Goal: Check status: Check status

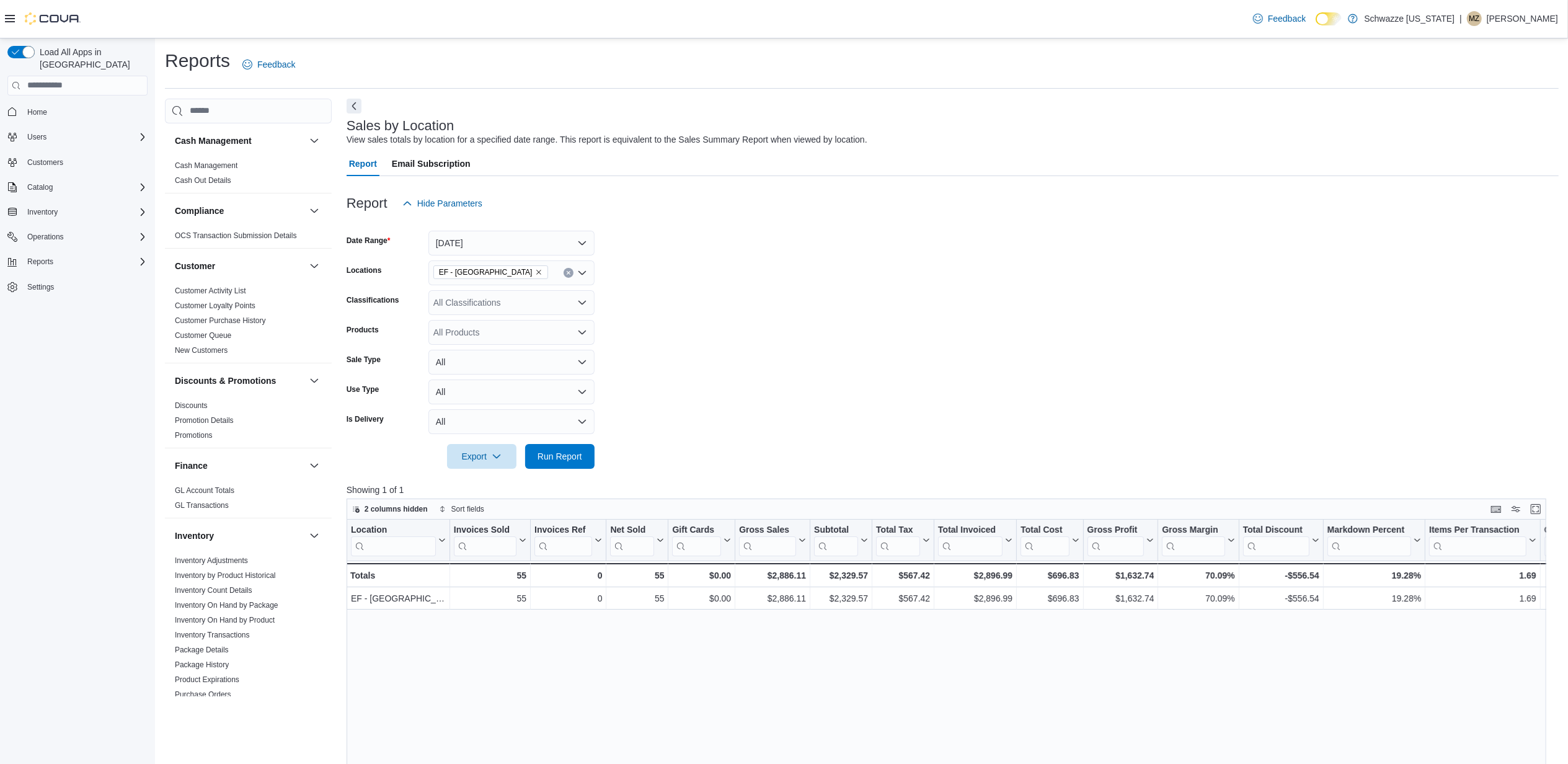
click at [1296, 313] on form "Date Range Today Locations EF - South Boulder Classifications All Classificatio…" at bounding box center [952, 342] width 1212 height 253
drag, startPoint x: 1296, startPoint y: 313, endPoint x: 1240, endPoint y: 308, distance: 56.2
click at [1240, 308] on form "Date Range Today Locations EF - South Boulder Classifications All Classificatio…" at bounding box center [952, 342] width 1212 height 253
